Goal: Information Seeking & Learning: Learn about a topic

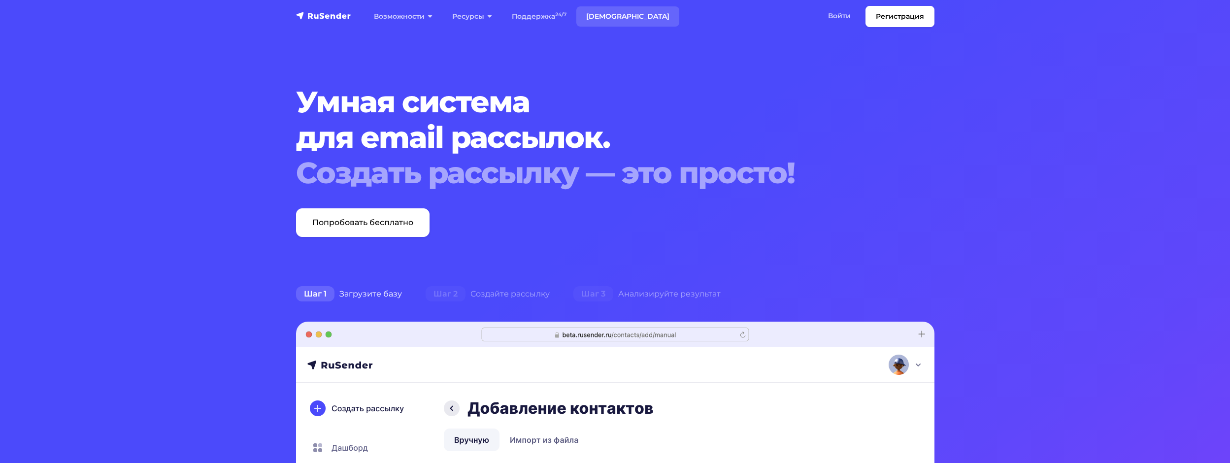
click at [623, 18] on link "[DEMOGRAPHIC_DATA]" at bounding box center [627, 16] width 103 height 20
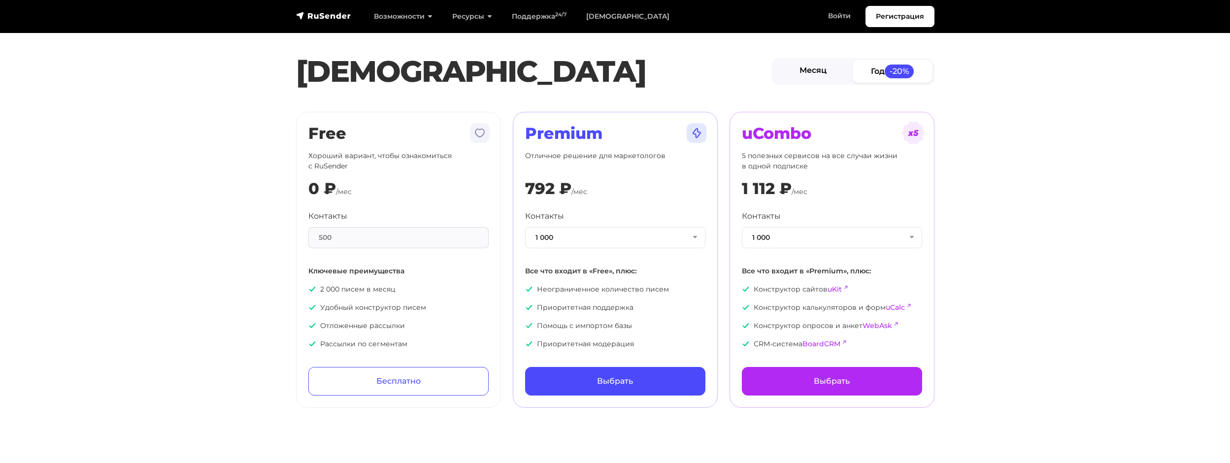
click at [827, 68] on link "Месяц" at bounding box center [813, 71] width 80 height 22
click at [870, 69] on link "Год -20%" at bounding box center [892, 71] width 80 height 22
click at [839, 69] on link "Месяц" at bounding box center [813, 71] width 80 height 22
click at [869, 69] on link "Год -20%" at bounding box center [892, 71] width 80 height 22
click at [637, 243] on button "1 000" at bounding box center [615, 237] width 180 height 21
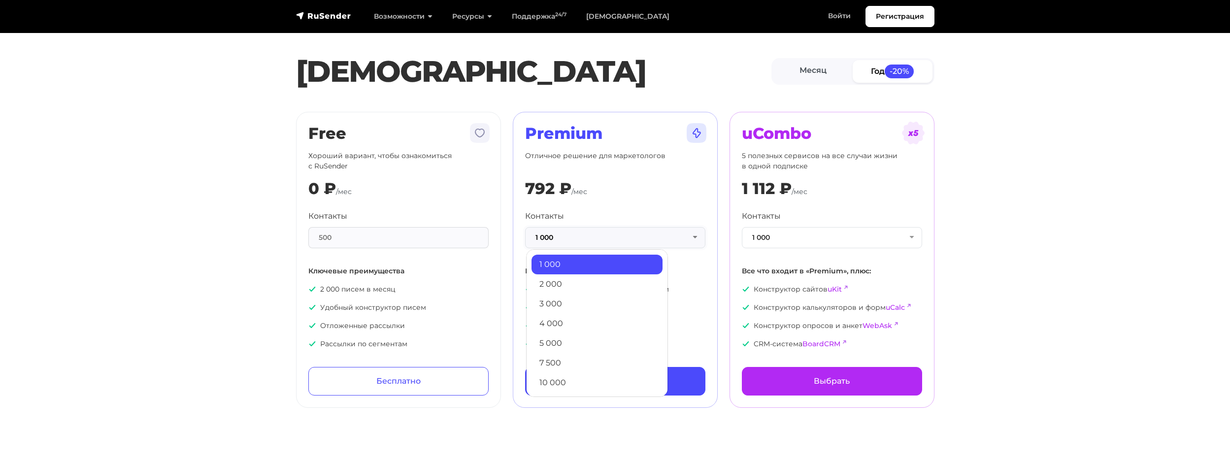
click at [637, 243] on button "1 000" at bounding box center [615, 237] width 180 height 21
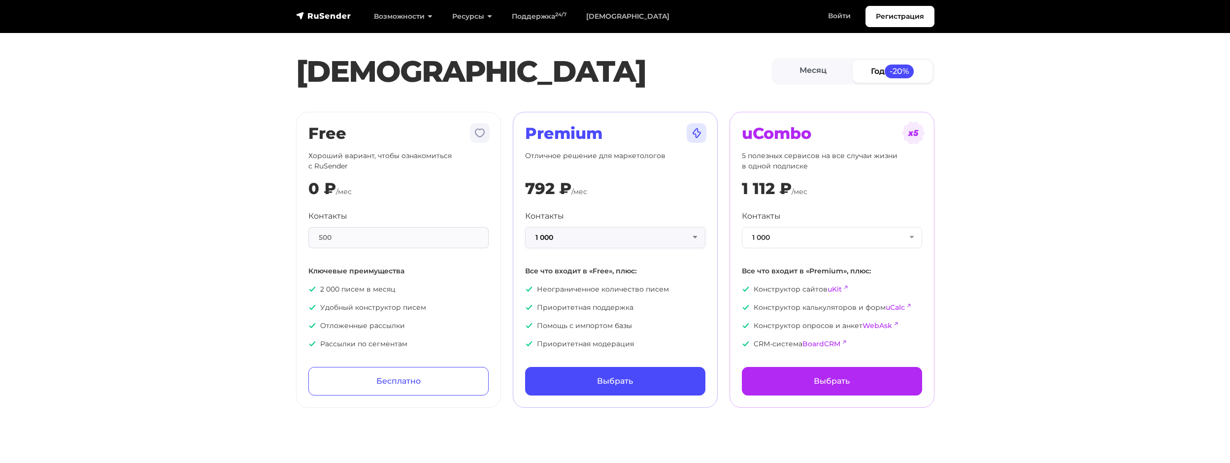
click at [637, 243] on button "1 000" at bounding box center [615, 237] width 180 height 21
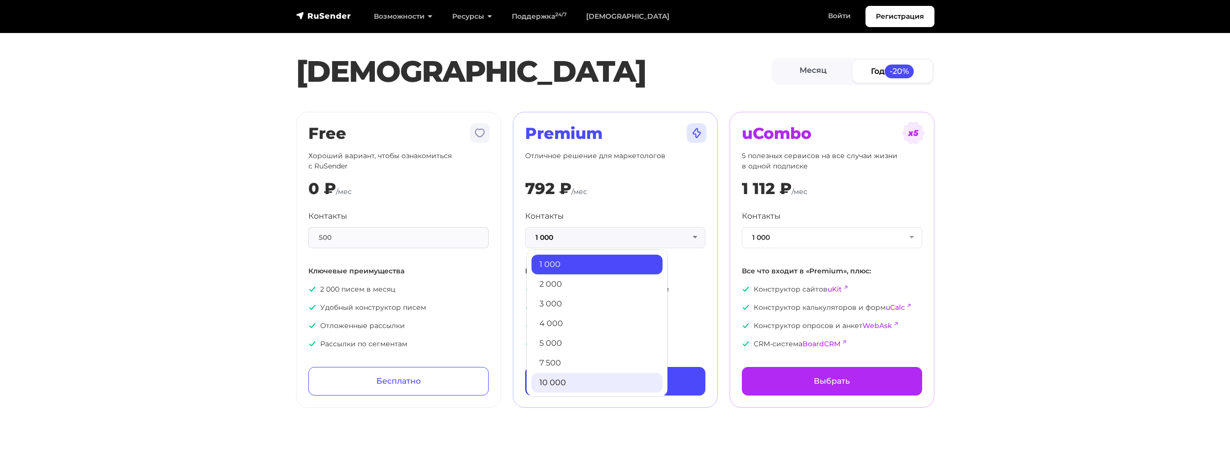
click at [589, 375] on link "10 000" at bounding box center [596, 383] width 131 height 20
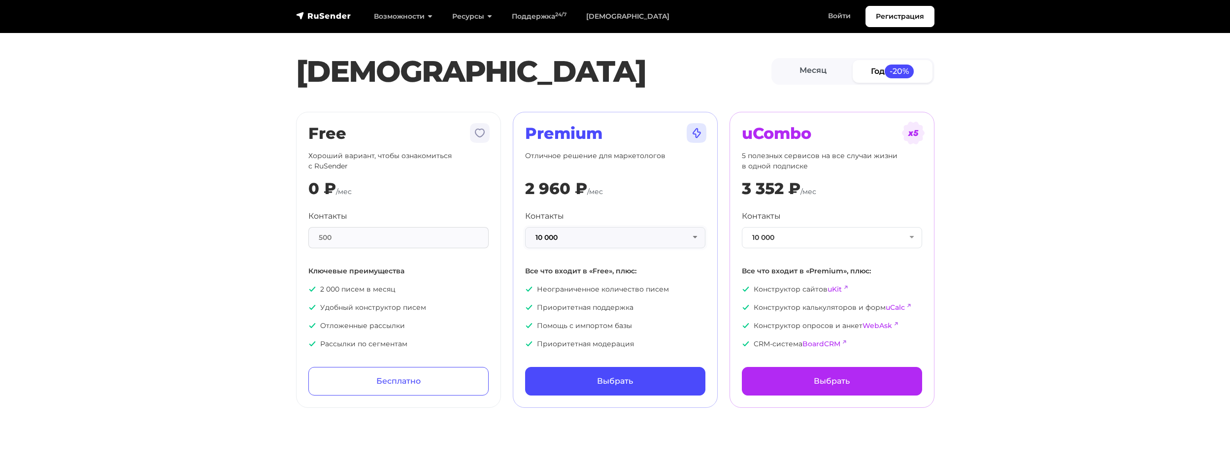
click at [627, 237] on button "10 000" at bounding box center [615, 237] width 180 height 21
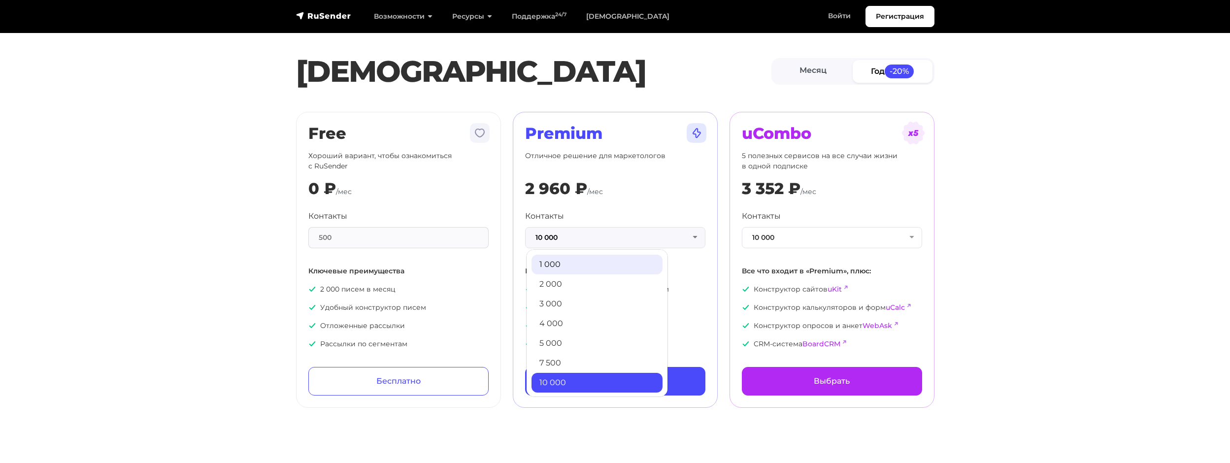
click at [594, 267] on link "1 000" at bounding box center [596, 265] width 131 height 20
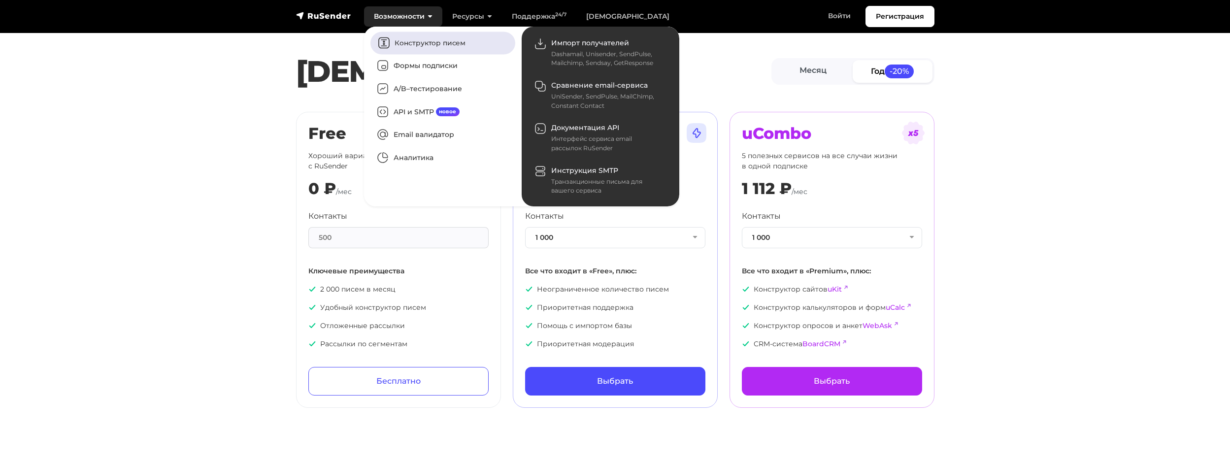
click at [417, 44] on link "Конструктор писем" at bounding box center [442, 43] width 145 height 23
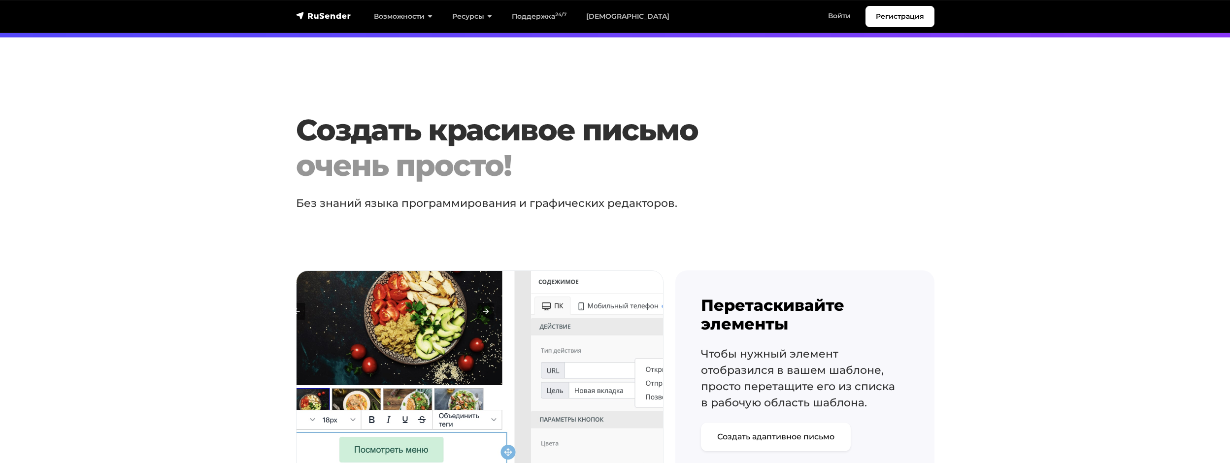
scroll to position [492, 0]
